Goal: Navigation & Orientation: Find specific page/section

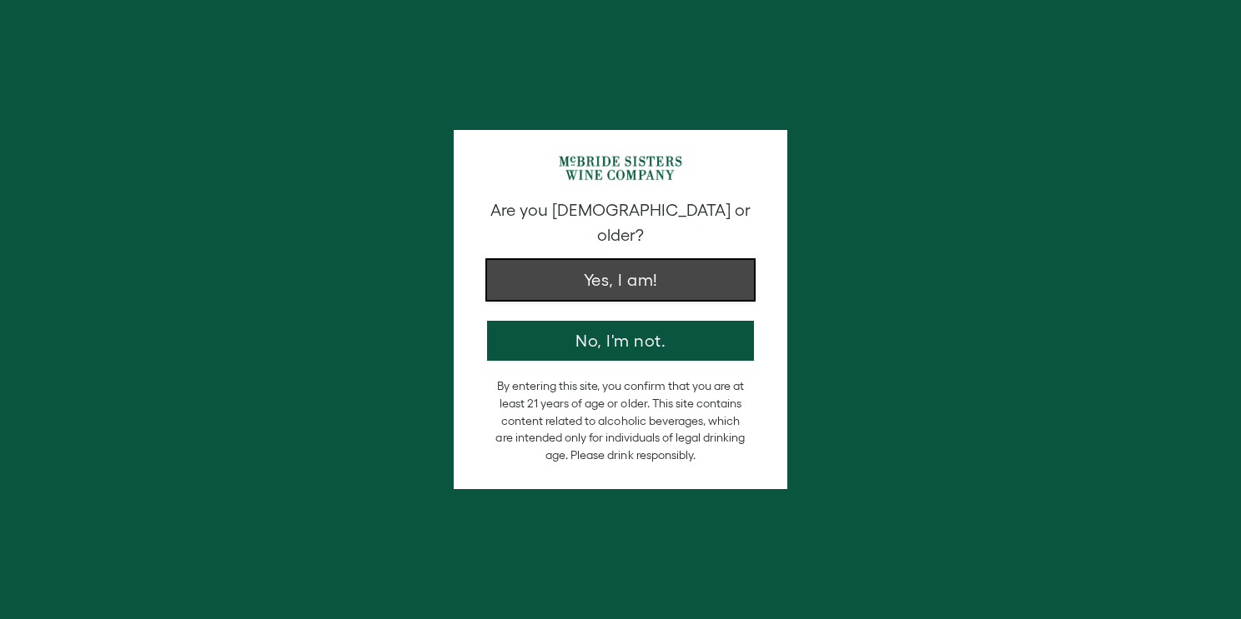
click at [688, 268] on button "Yes, I am!" at bounding box center [620, 280] width 267 height 40
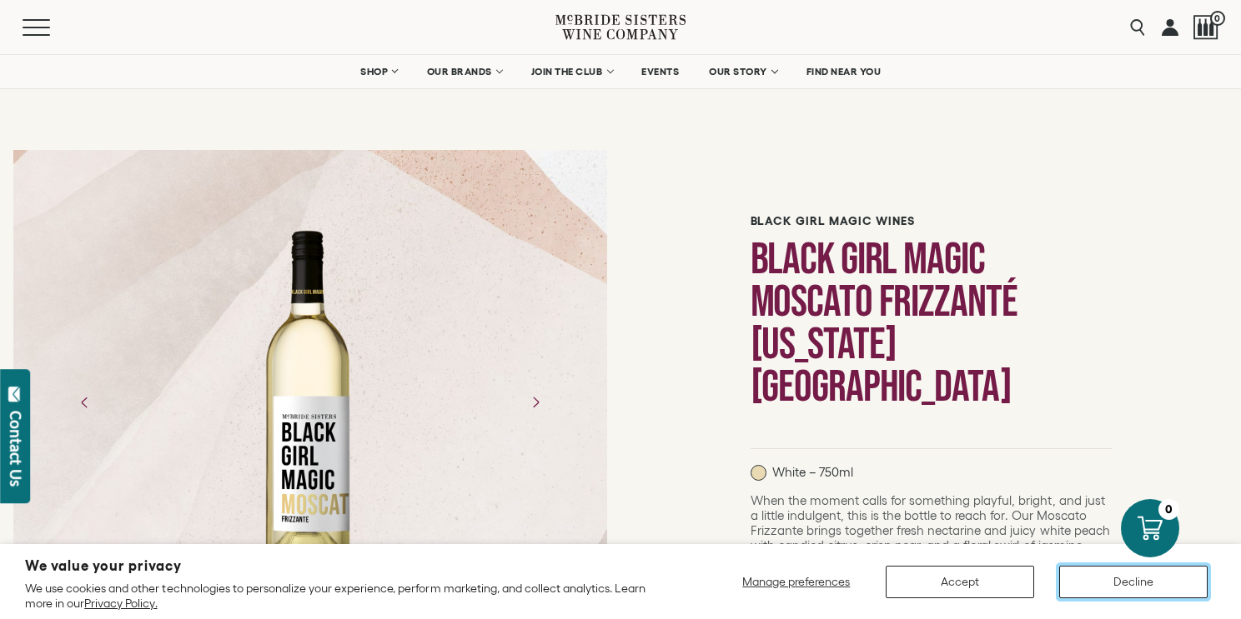
click at [1167, 591] on button "Decline" at bounding box center [1133, 582] width 148 height 33
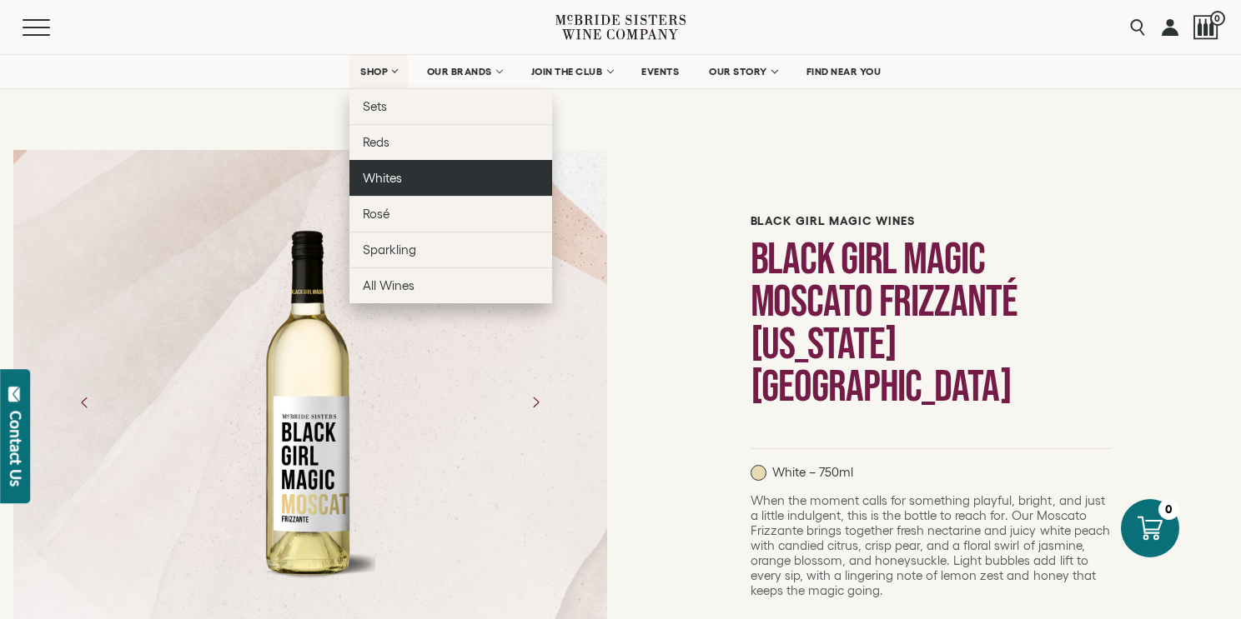
click at [380, 177] on span "Whites" at bounding box center [382, 178] width 39 height 14
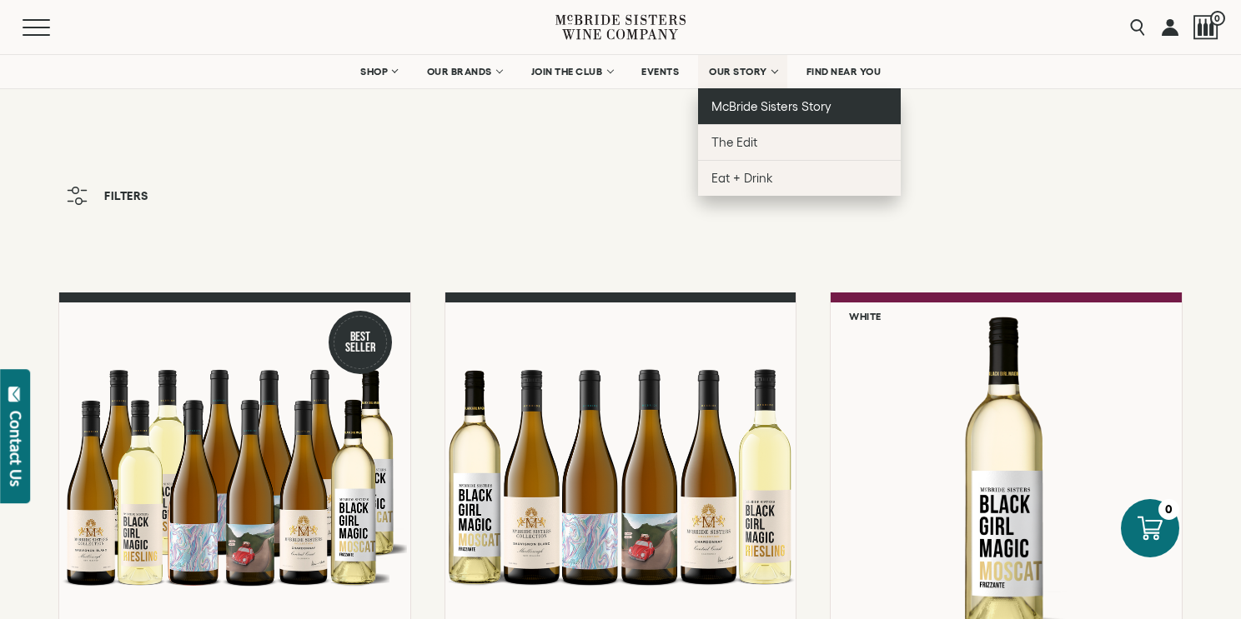
click at [765, 109] on span "McBride Sisters Story" at bounding box center [770, 106] width 119 height 14
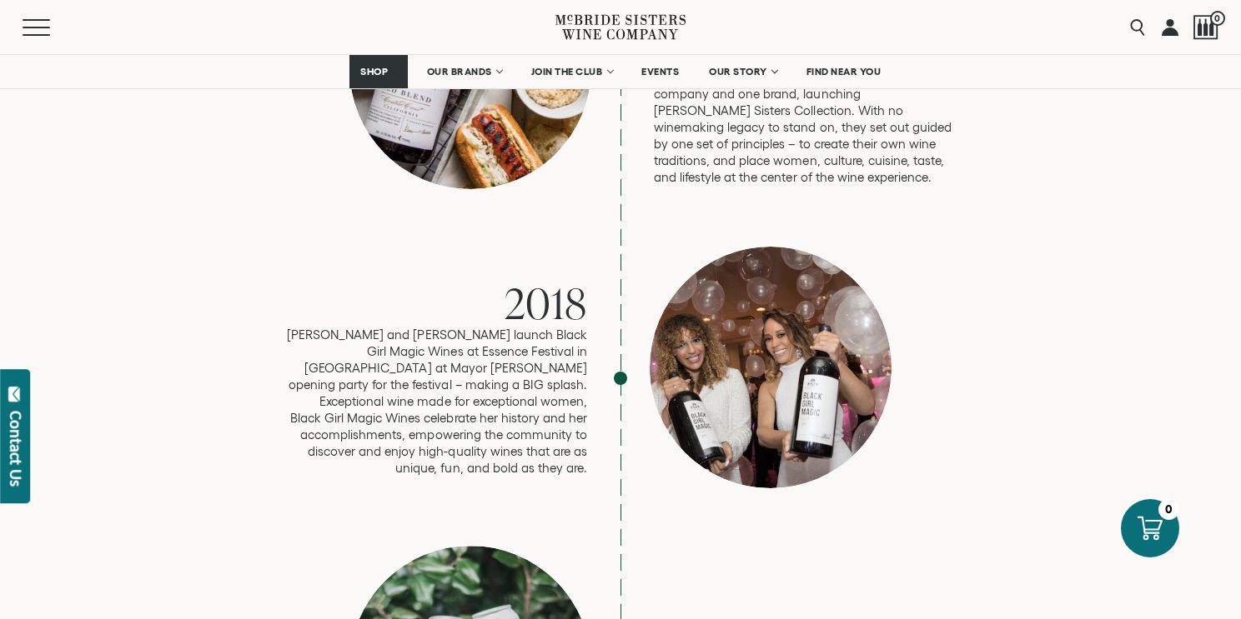
scroll to position [3017, 0]
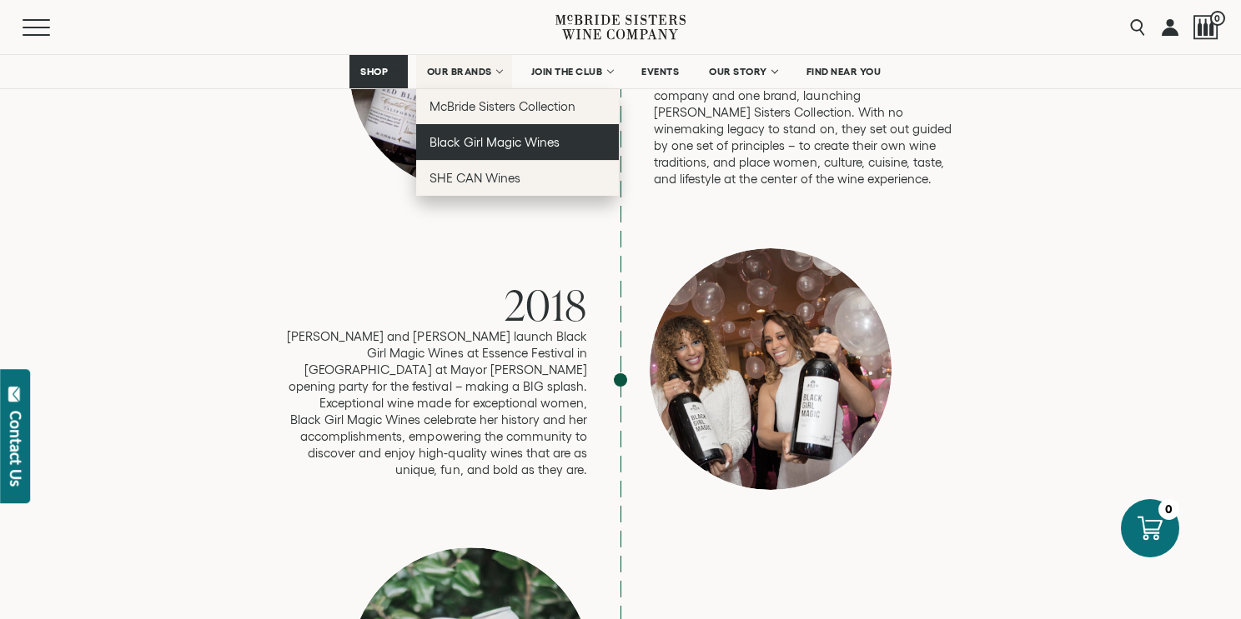
click at [500, 136] on span "Black Girl Magic Wines" at bounding box center [494, 142] width 130 height 14
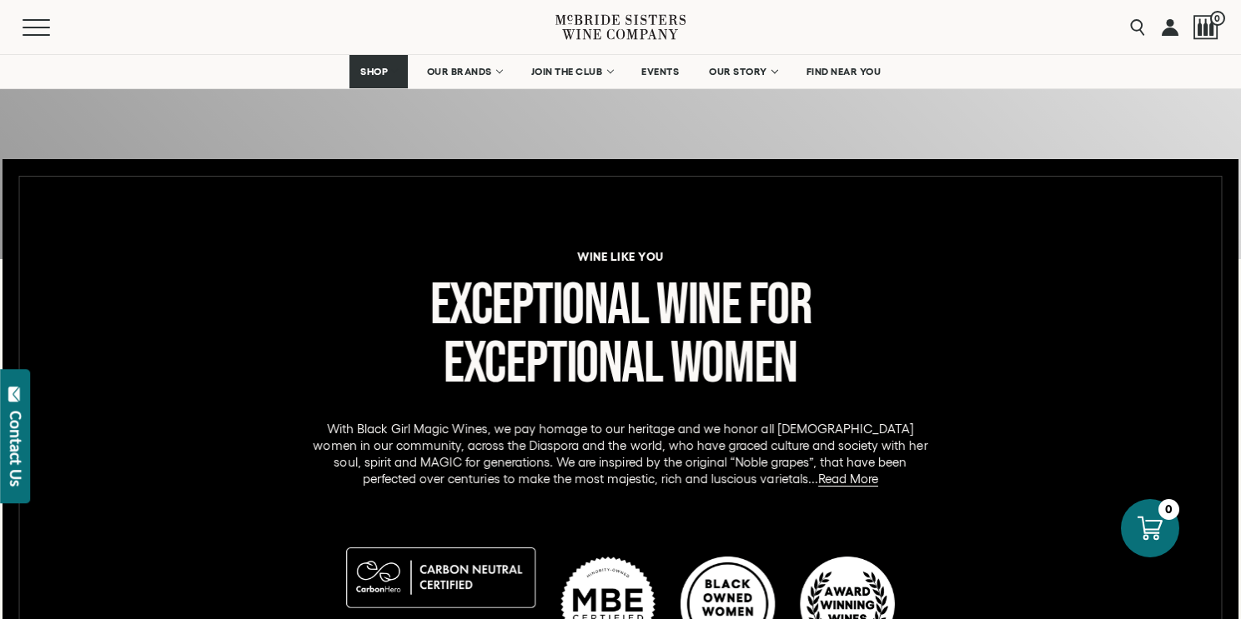
scroll to position [608, 0]
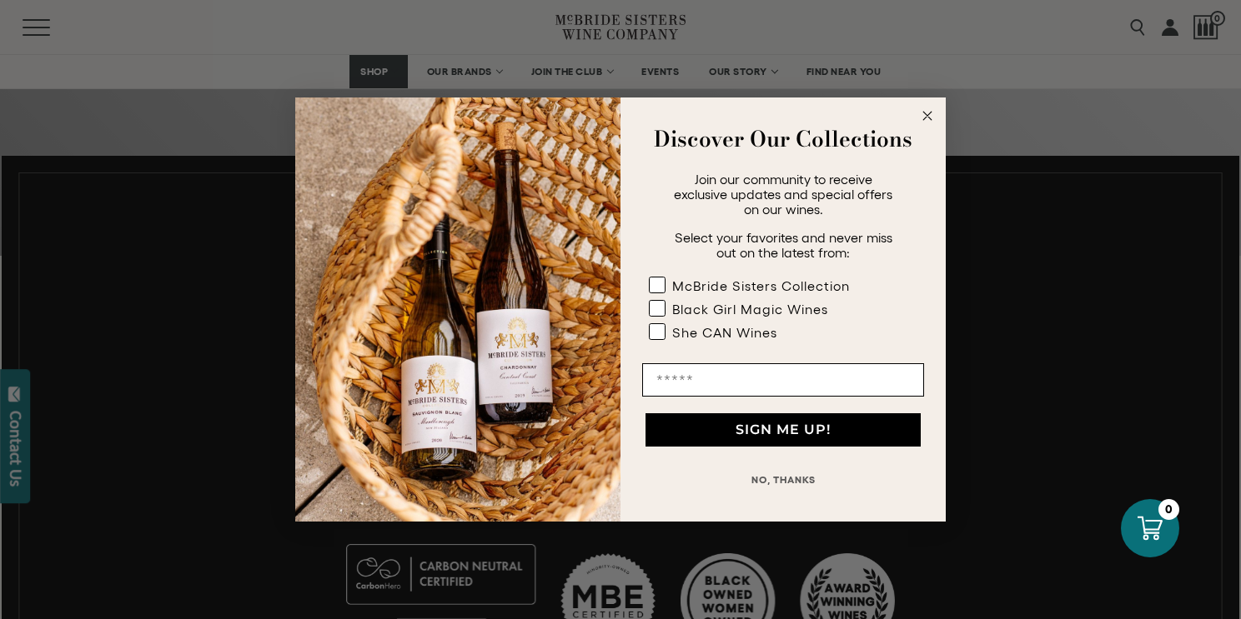
click at [926, 114] on circle "Close dialog" at bounding box center [927, 116] width 19 height 19
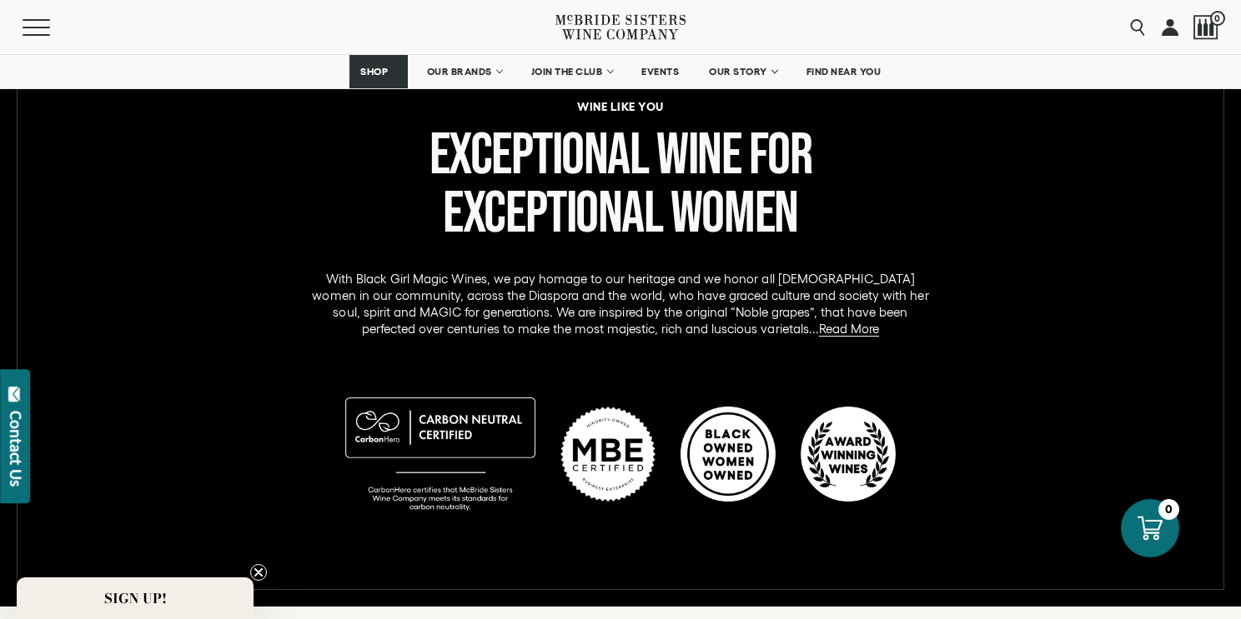
scroll to position [757, 0]
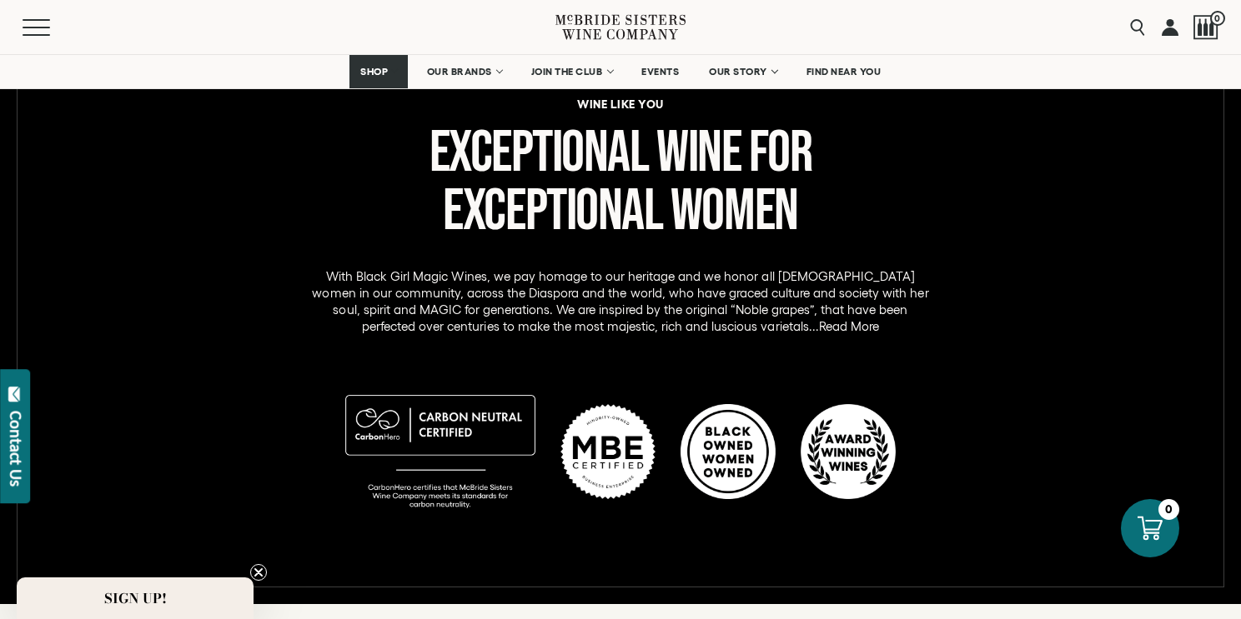
click at [819, 322] on link "Read More" at bounding box center [849, 326] width 60 height 15
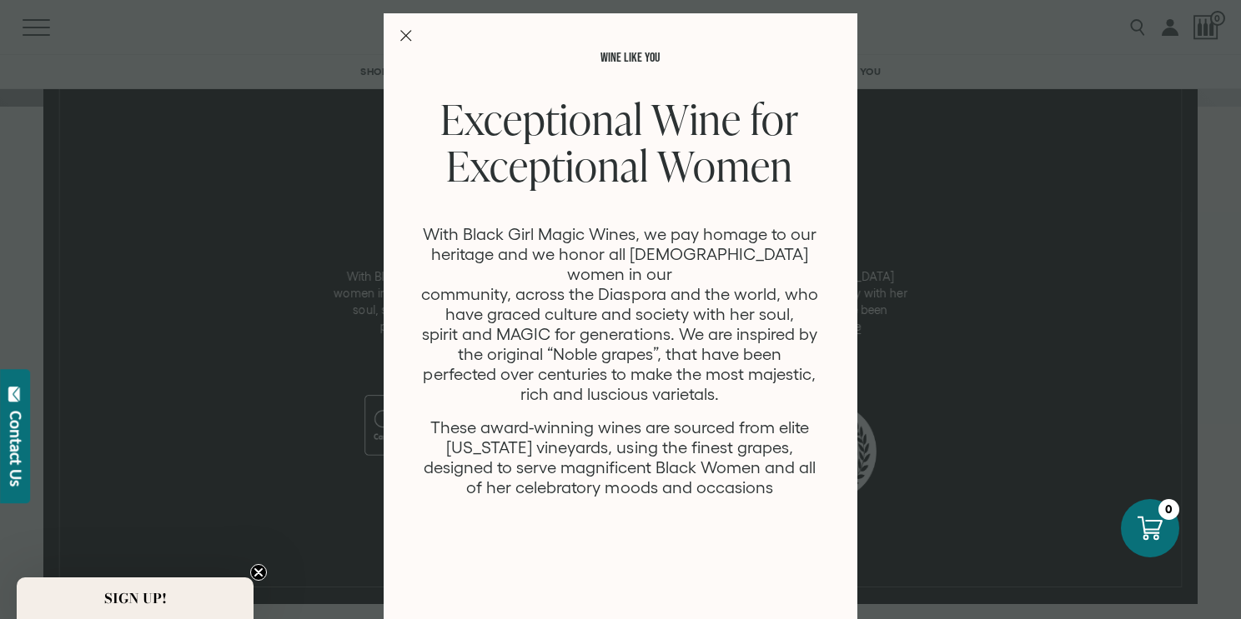
scroll to position [0, 0]
click at [407, 37] on line "Close Modal" at bounding box center [406, 36] width 10 height 10
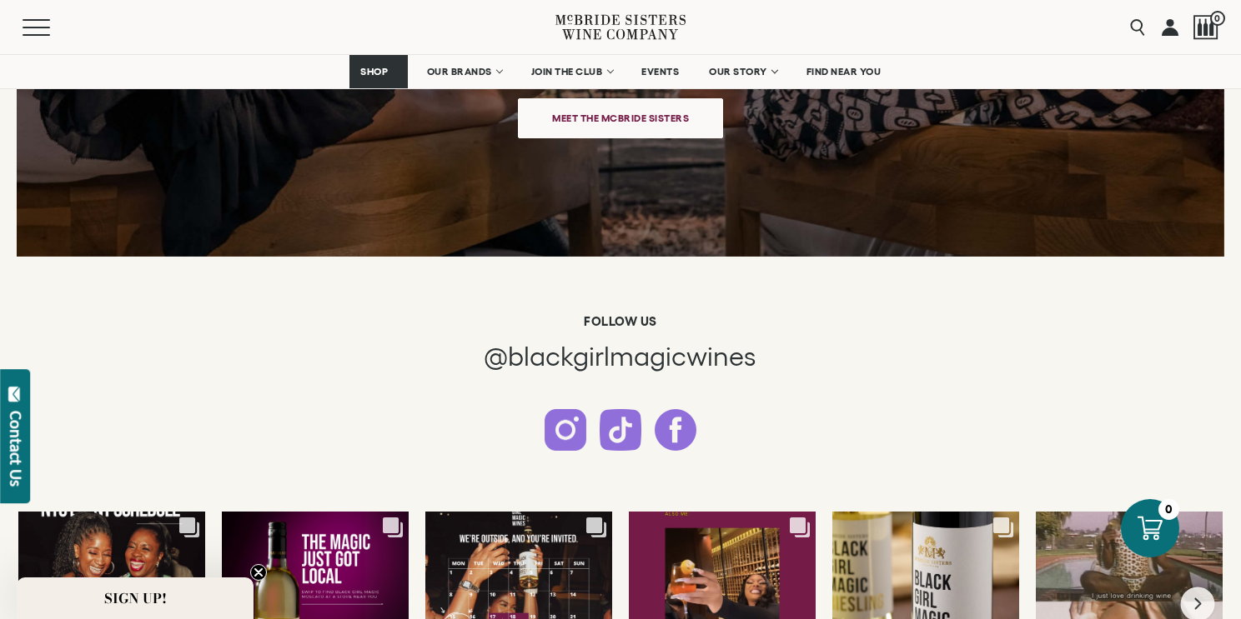
scroll to position [3995, 0]
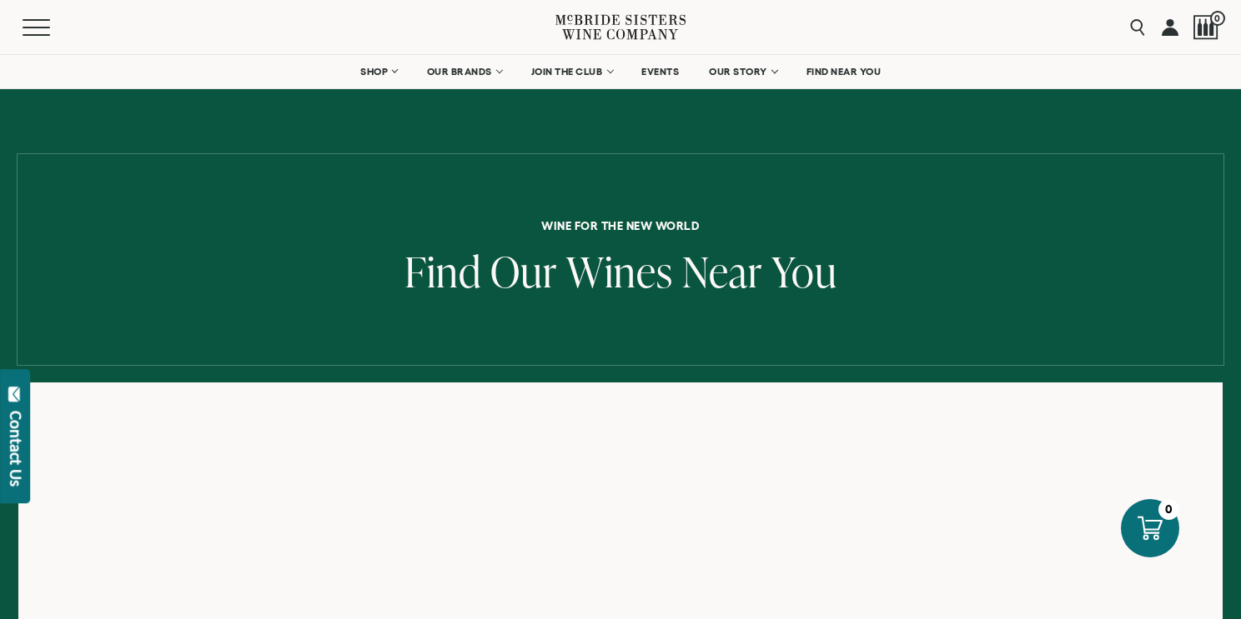
scroll to position [163, 0]
